Goal: Information Seeking & Learning: Learn about a topic

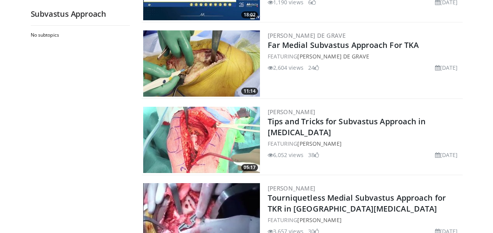
scroll to position [669, 0]
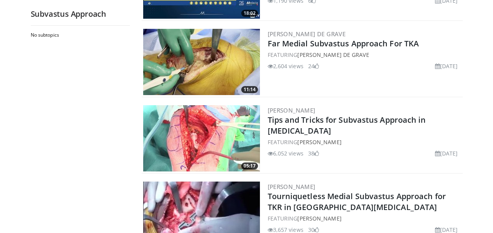
click at [198, 49] on img at bounding box center [201, 62] width 117 height 66
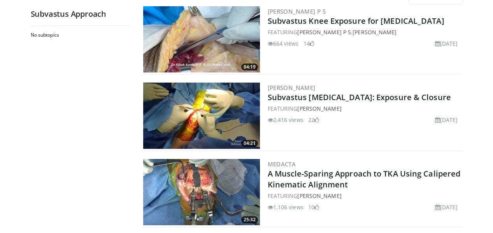
scroll to position [82, 0]
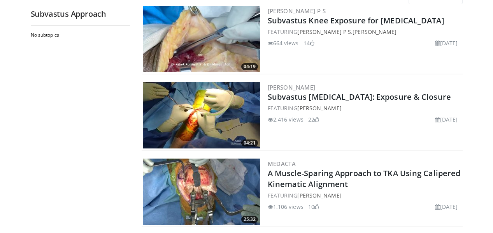
click at [208, 113] on img at bounding box center [201, 115] width 117 height 66
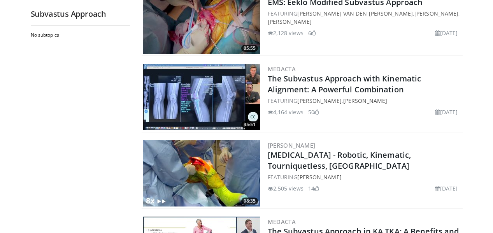
scroll to position [417, 0]
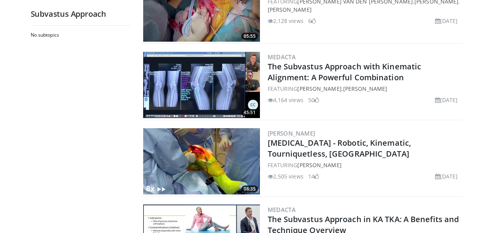
click at [211, 151] on img at bounding box center [201, 161] width 117 height 66
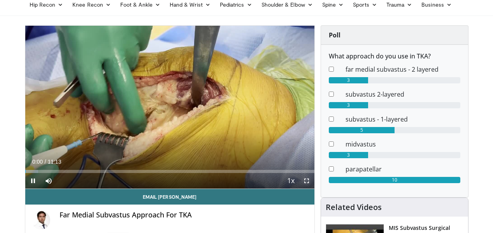
click at [308, 180] on span "Video Player" at bounding box center [307, 181] width 16 height 16
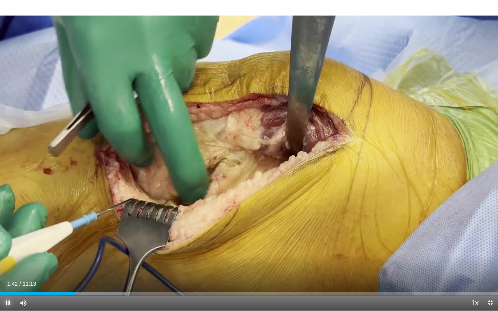
click at [7, 232] on span "Video Player" at bounding box center [8, 303] width 16 height 16
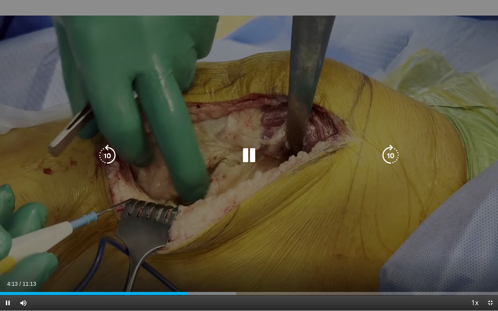
click at [22, 198] on div "10 seconds Tap to unmute" at bounding box center [249, 155] width 498 height 311
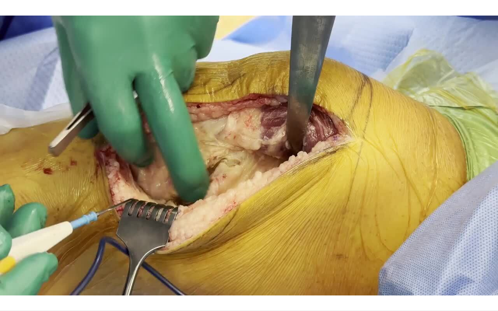
click at [0, 207] on div "10 seconds Tap to unmute" at bounding box center [249, 155] width 498 height 311
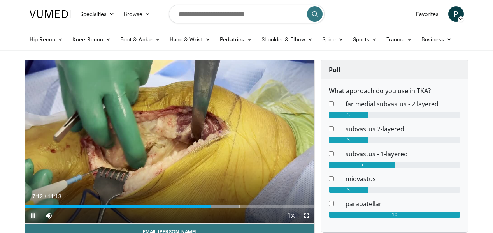
click at [31, 212] on span "Video Player" at bounding box center [33, 215] width 16 height 16
click at [203, 18] on input "Search topics, interventions" at bounding box center [247, 14] width 156 height 19
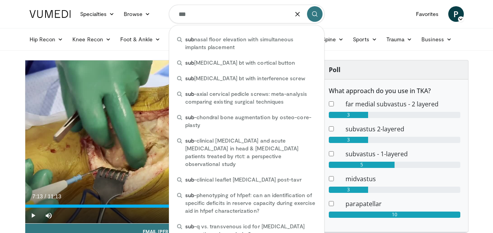
type input "***"
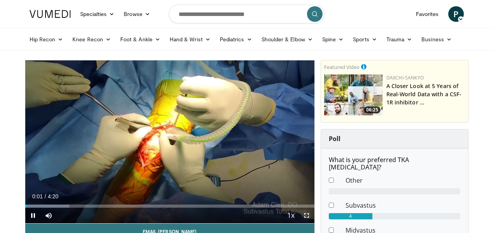
click at [308, 212] on span "Video Player" at bounding box center [307, 215] width 16 height 16
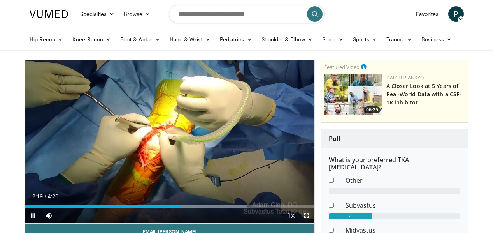
click at [305, 214] on span "Video Player" at bounding box center [307, 215] width 16 height 16
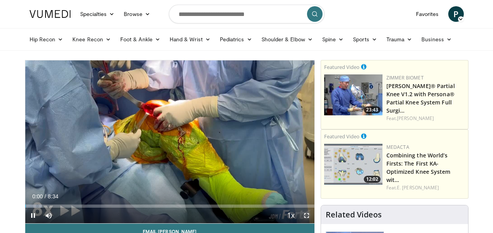
click at [306, 214] on span "Video Player" at bounding box center [307, 215] width 16 height 16
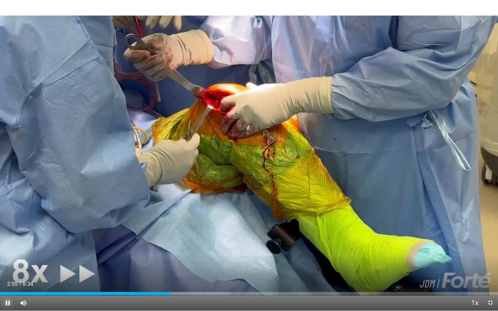
click at [7, 232] on span "Video Player" at bounding box center [8, 303] width 16 height 16
click at [6, 232] on span "Video Player" at bounding box center [8, 303] width 16 height 16
click at [8, 232] on span "Video Player" at bounding box center [8, 303] width 16 height 16
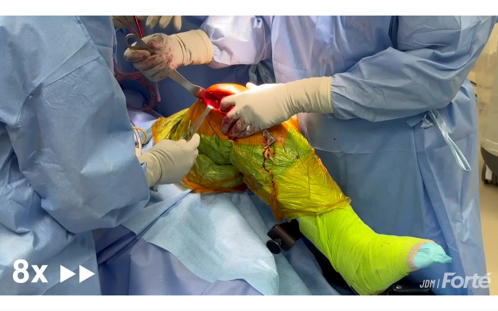
click at [0, 232] on button "Pause" at bounding box center [8, 303] width 16 height 16
